Goal: Navigation & Orientation: Find specific page/section

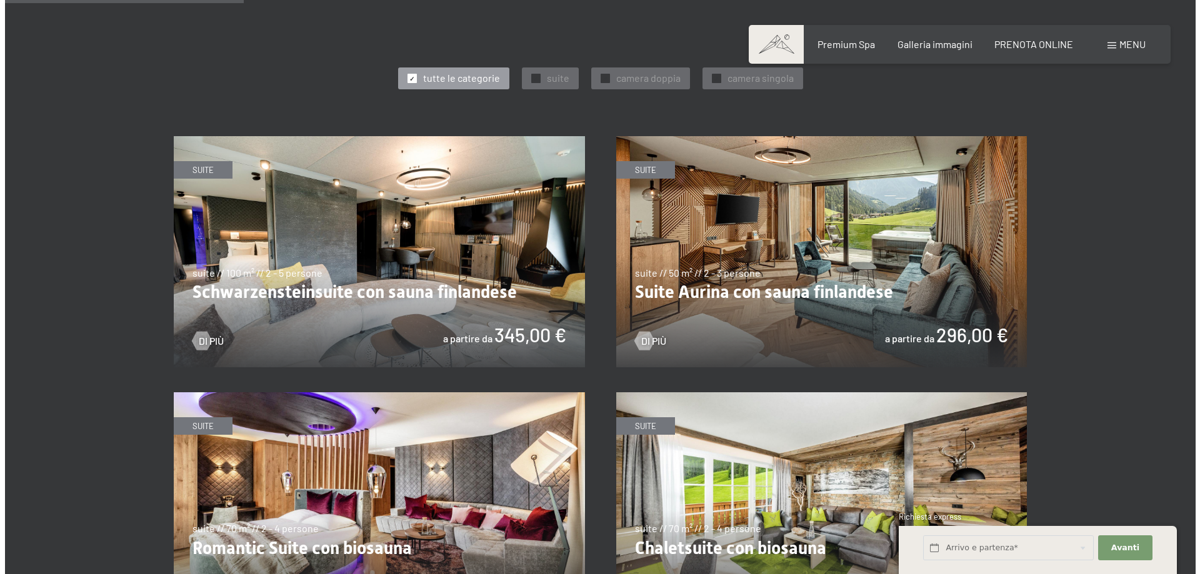
scroll to position [313, 0]
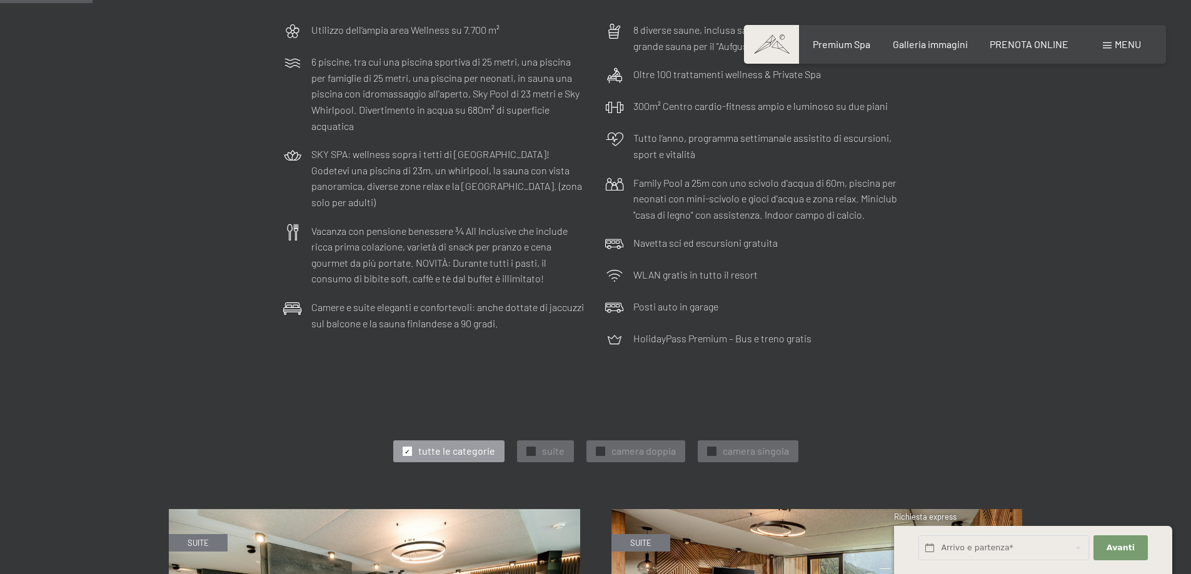
click at [1119, 46] on span "Menu" at bounding box center [1127, 44] width 26 height 12
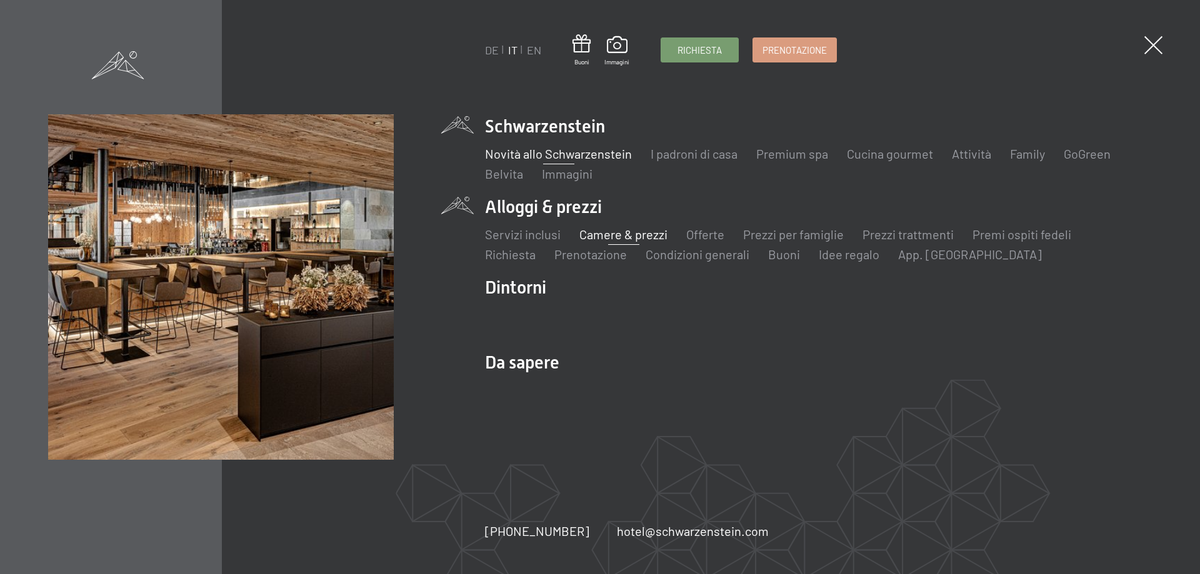
click at [552, 158] on link "Novità allo Schwarzenstein" at bounding box center [558, 153] width 147 height 15
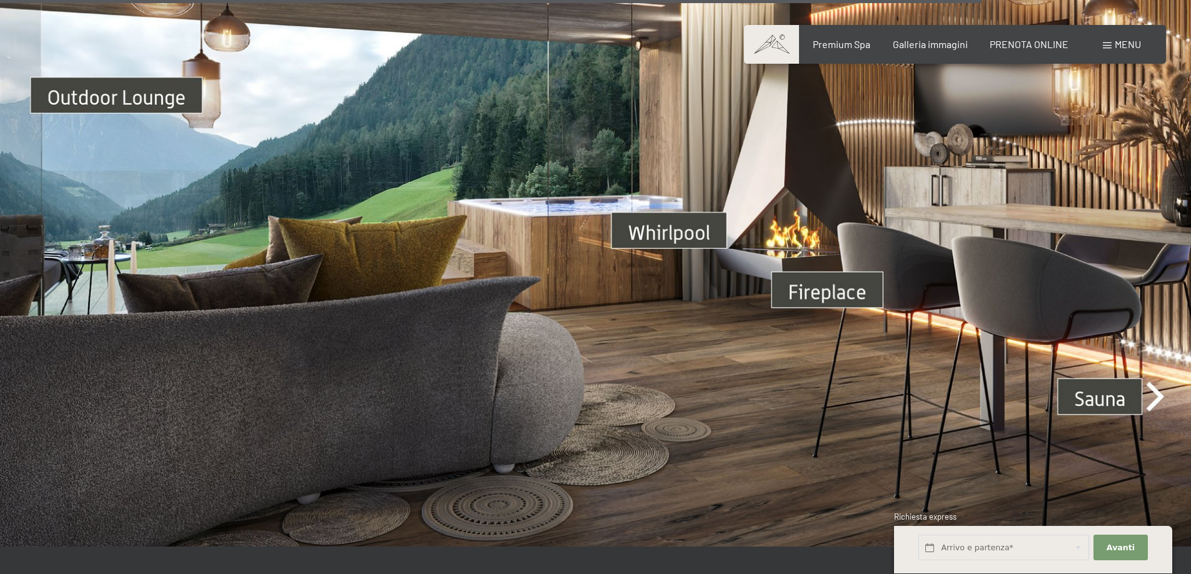
scroll to position [4375, 0]
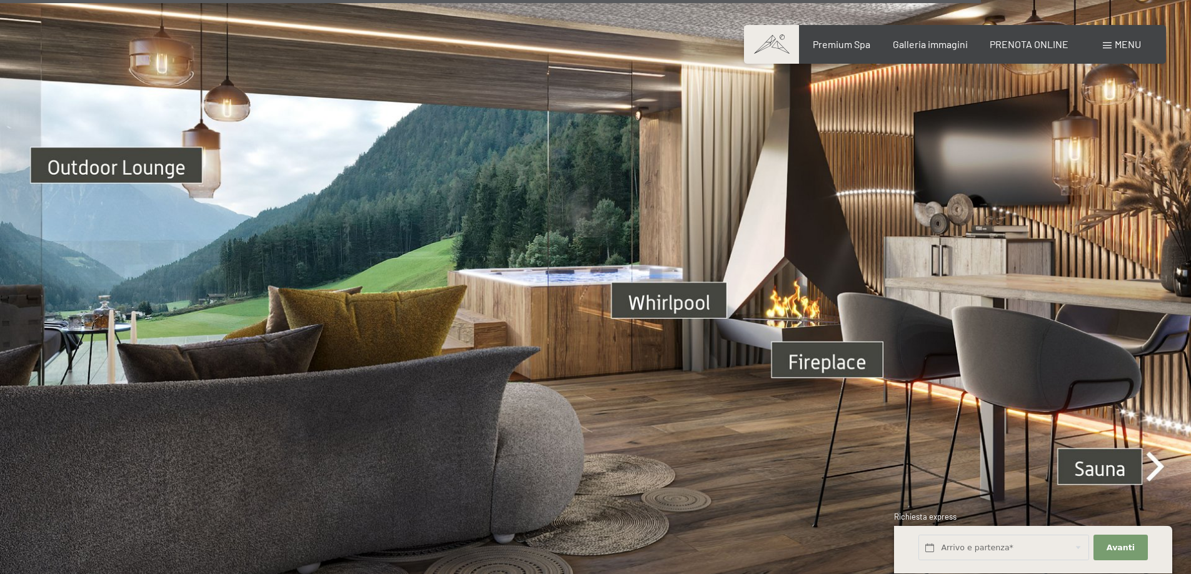
click at [626, 304] on img at bounding box center [595, 282] width 1191 height 670
click at [604, 293] on img at bounding box center [595, 282] width 1191 height 670
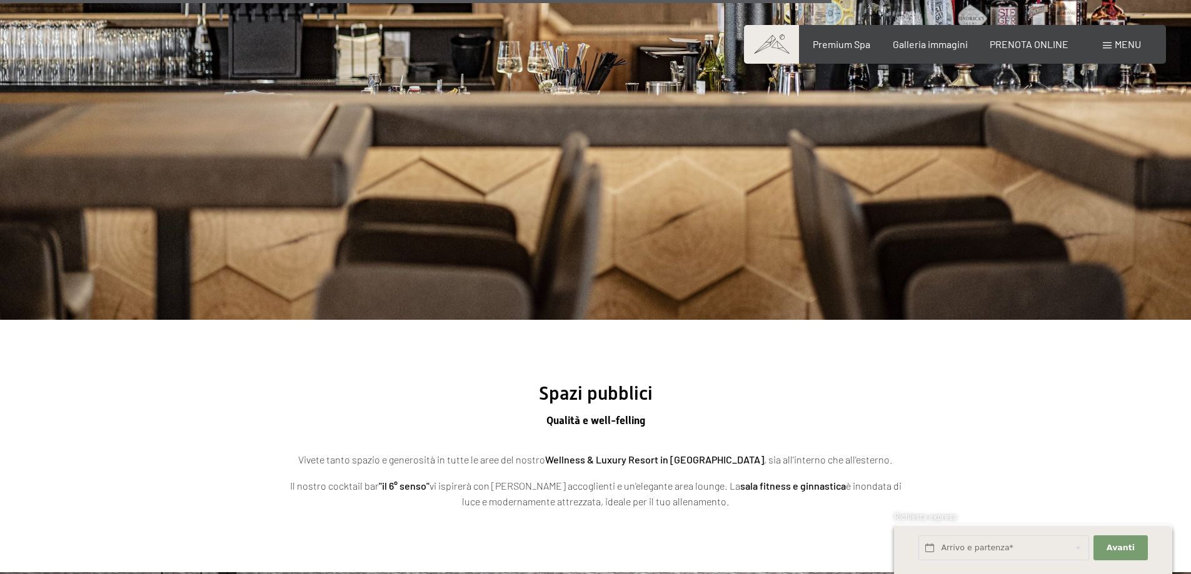
scroll to position [3250, 0]
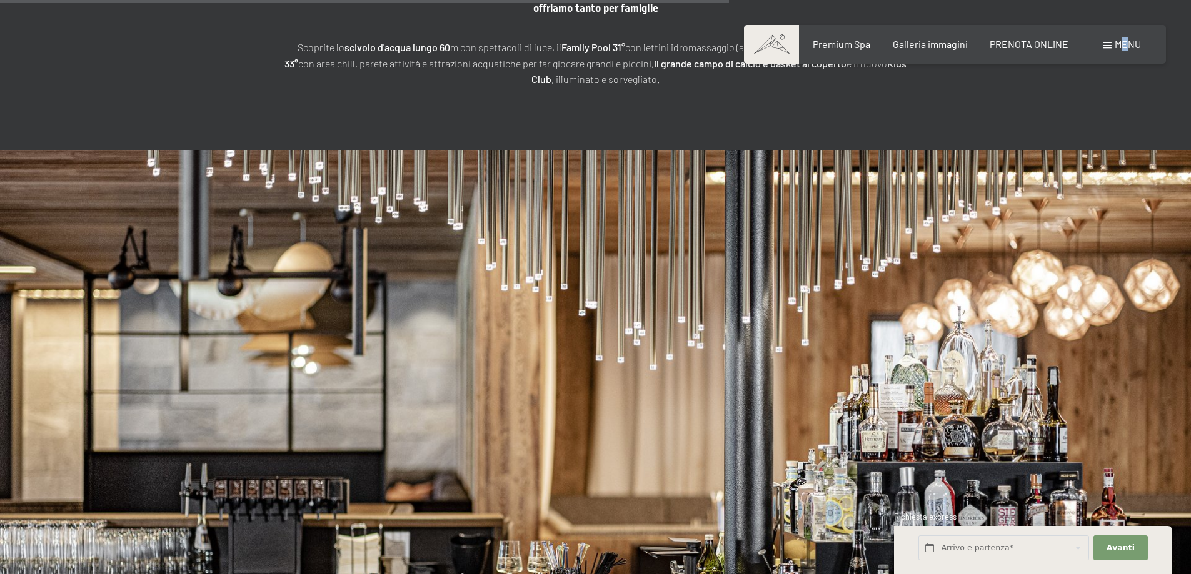
click at [1125, 46] on span "Menu" at bounding box center [1127, 44] width 26 height 12
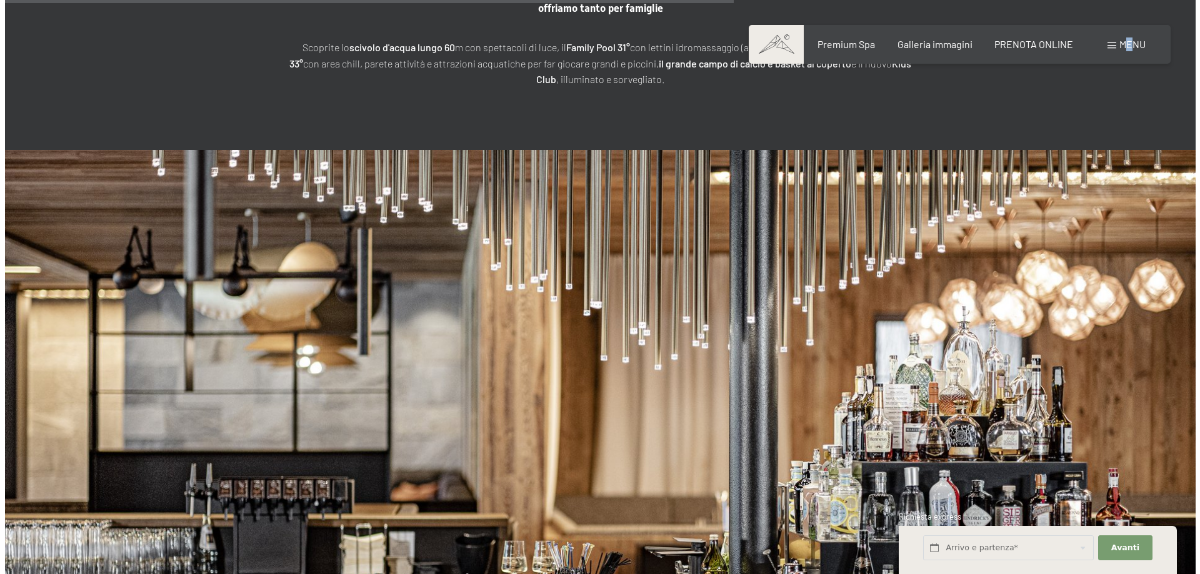
scroll to position [3266, 0]
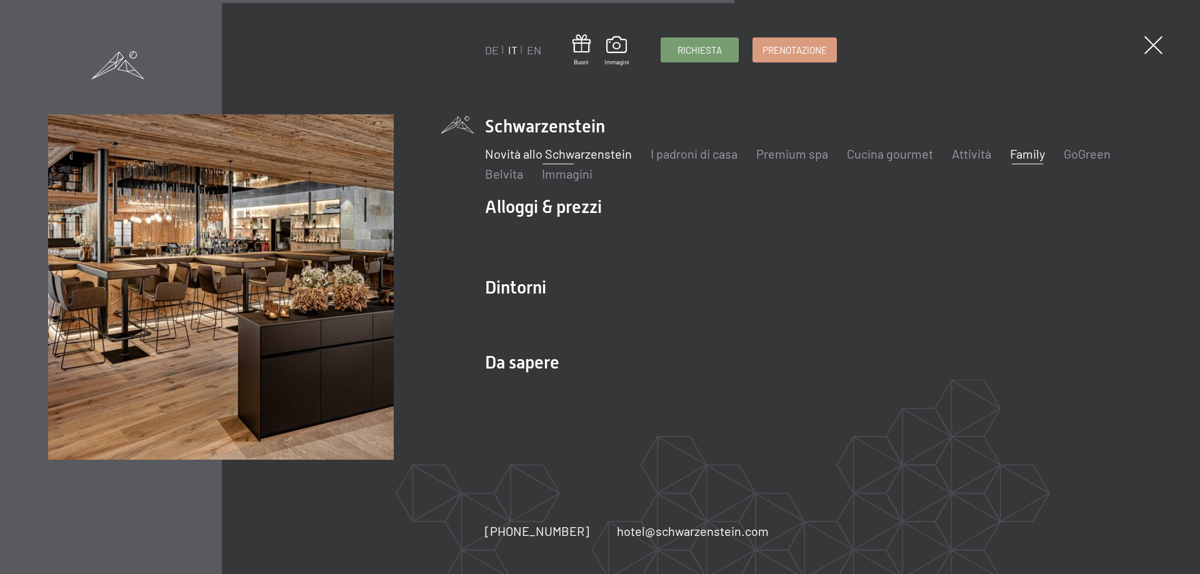
click at [1021, 154] on link "Family" at bounding box center [1027, 153] width 35 height 15
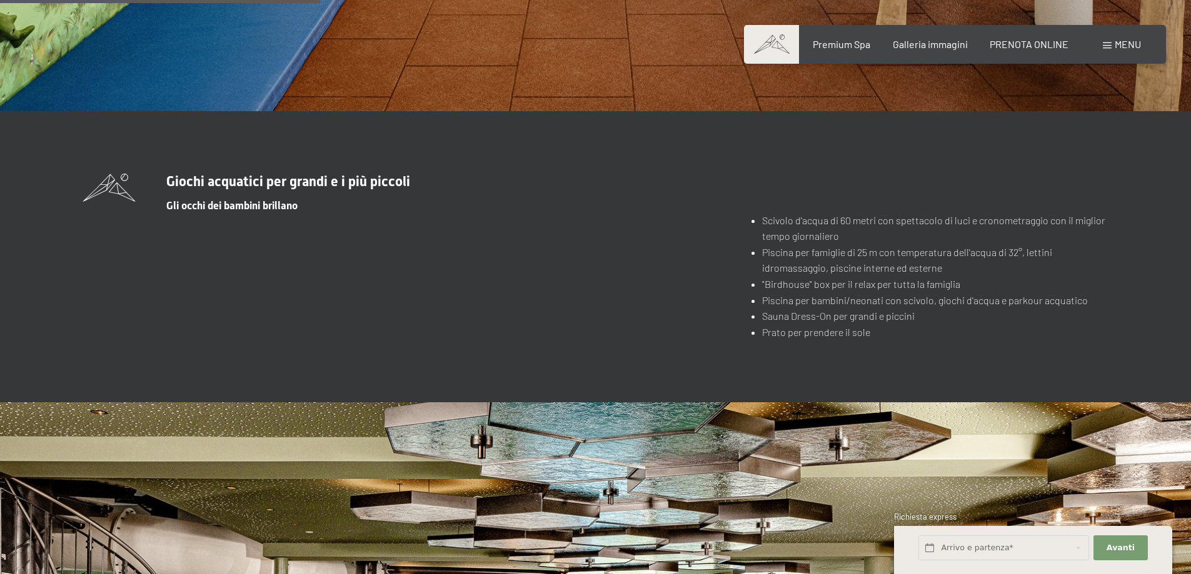
scroll to position [2875, 0]
